Goal: Task Accomplishment & Management: Use online tool/utility

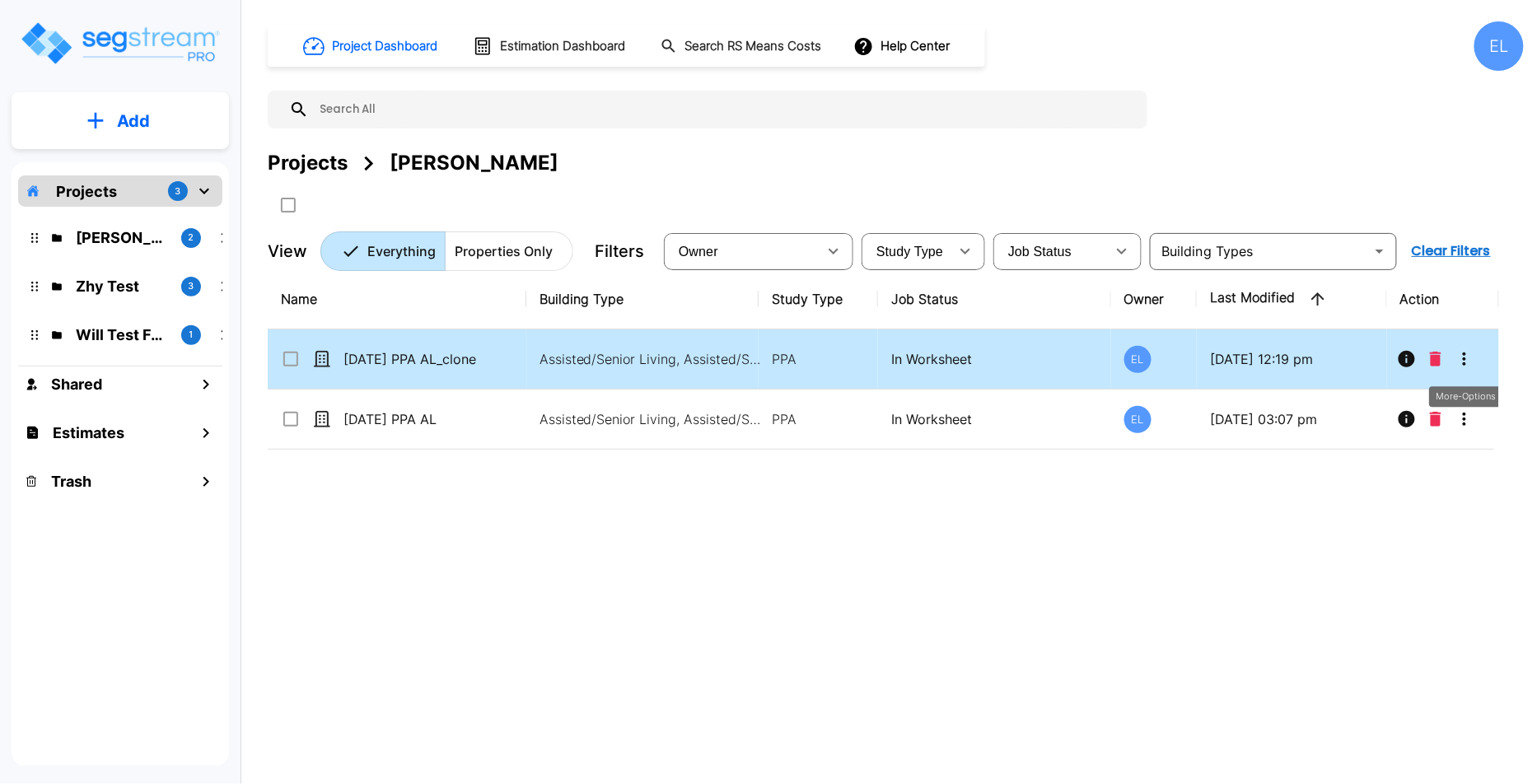
click at [1476, 362] on button "More-Options" at bounding box center [1464, 359] width 33 height 33
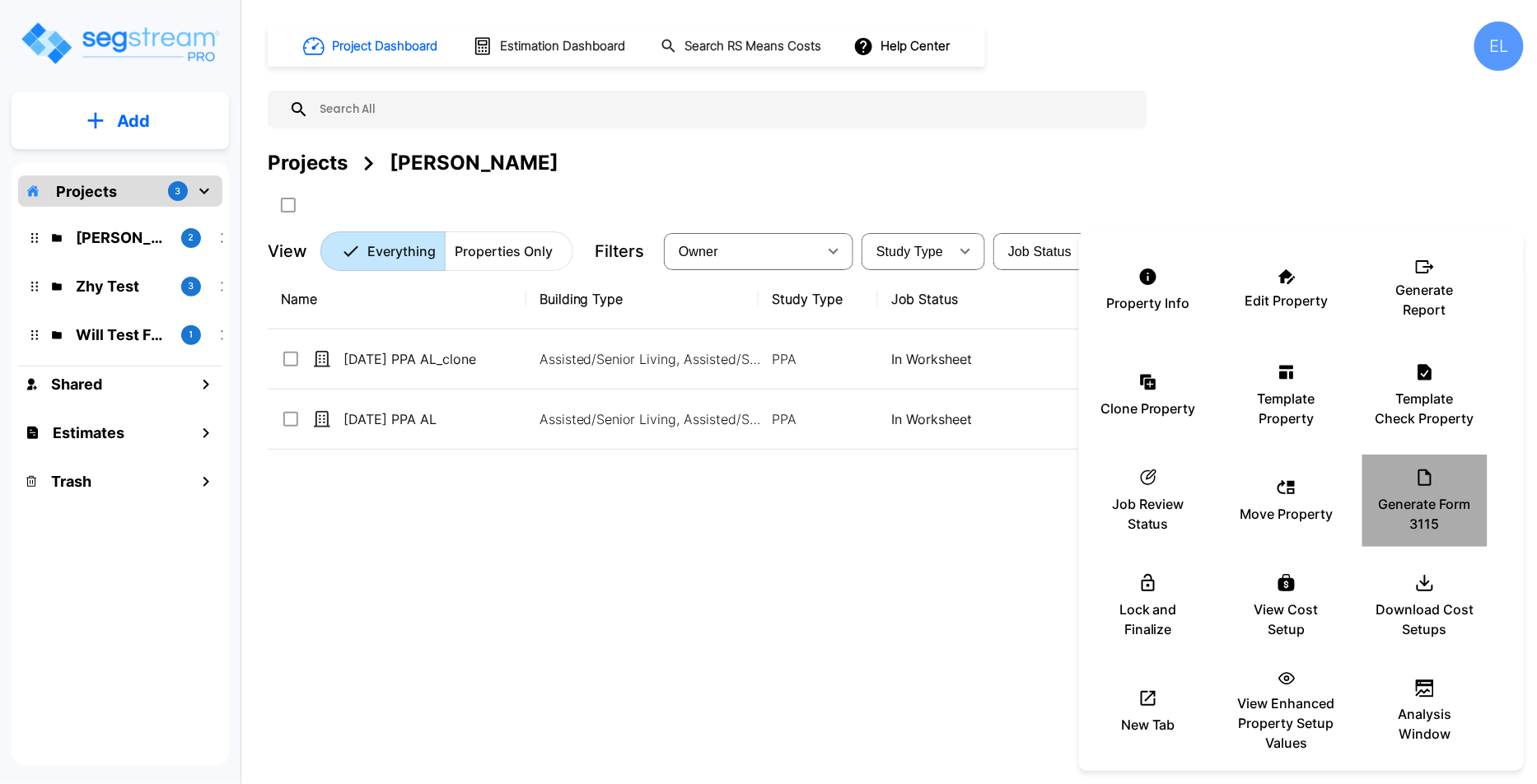
click at [1437, 479] on div "Generate Form 3115" at bounding box center [1425, 501] width 99 height 83
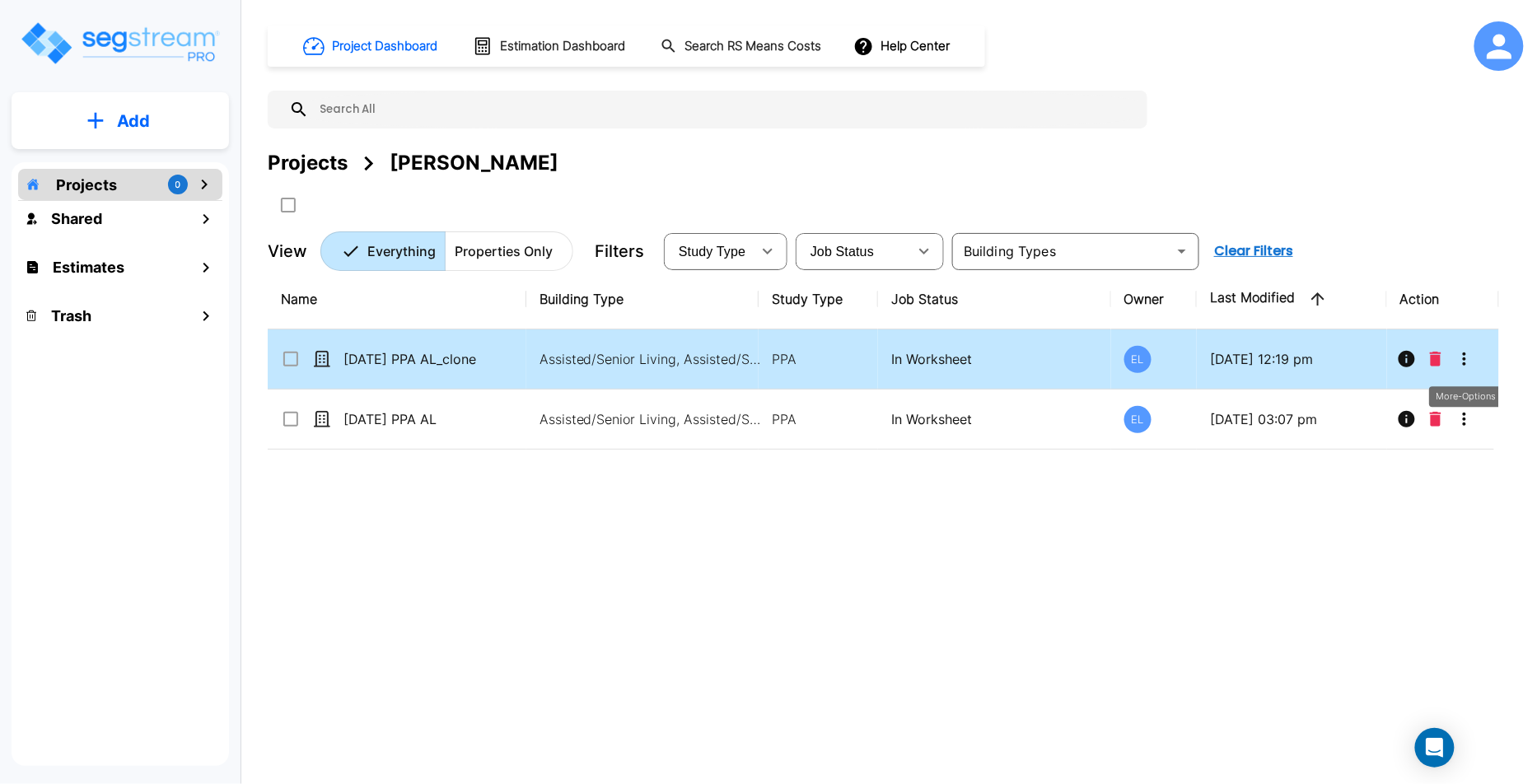
click at [1469, 369] on button "More-Options" at bounding box center [1464, 359] width 33 height 33
